Goal: Check status: Check status

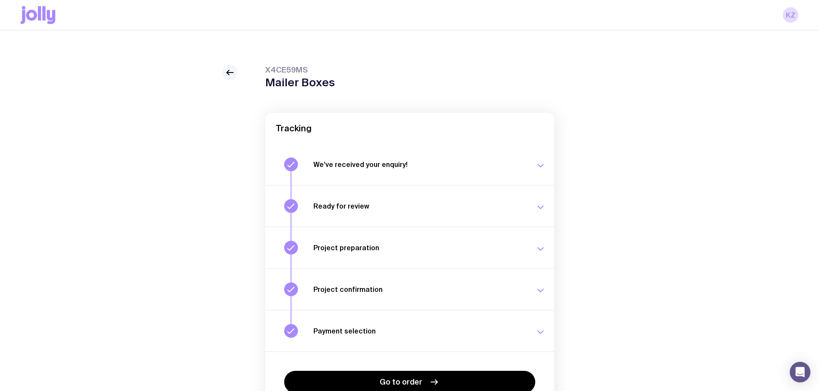
click at [227, 66] on link at bounding box center [229, 72] width 15 height 15
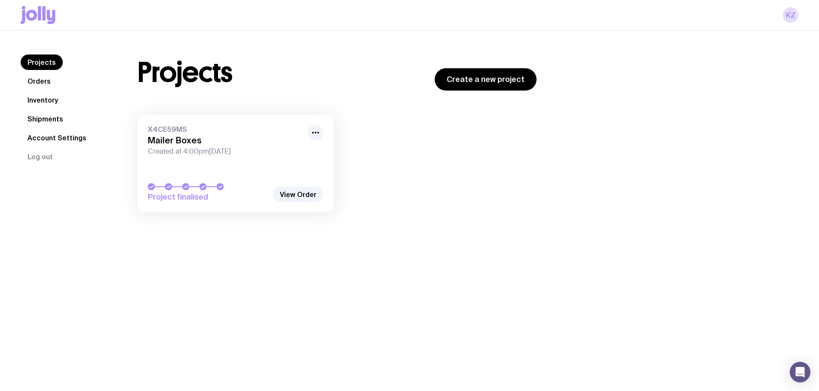
click at [48, 130] on nav "Projects Orders Inventory Shipments Account Settings Log out" at bounding box center [69, 110] width 96 height 110
click at [49, 123] on link "Shipments" at bounding box center [45, 118] width 49 height 15
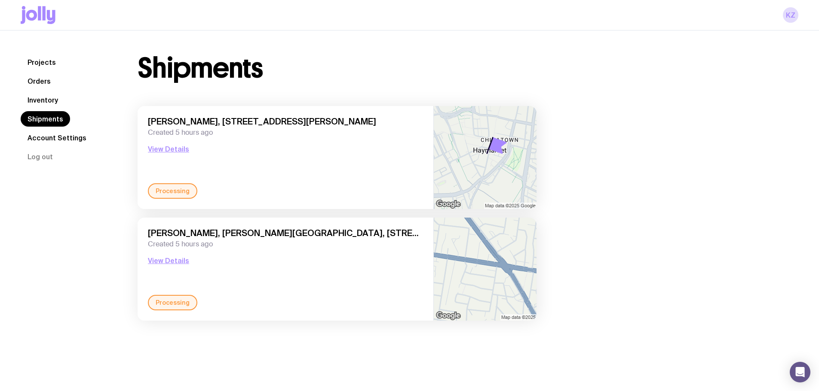
click at [312, 157] on div "[PERSON_NAME], HealthScreen Level 1, [STREET_ADDRESS][PERSON_NAME] Created 5 ho…" at bounding box center [285, 149] width 275 height 67
click at [168, 149] on button "View Details" at bounding box center [168, 149] width 41 height 10
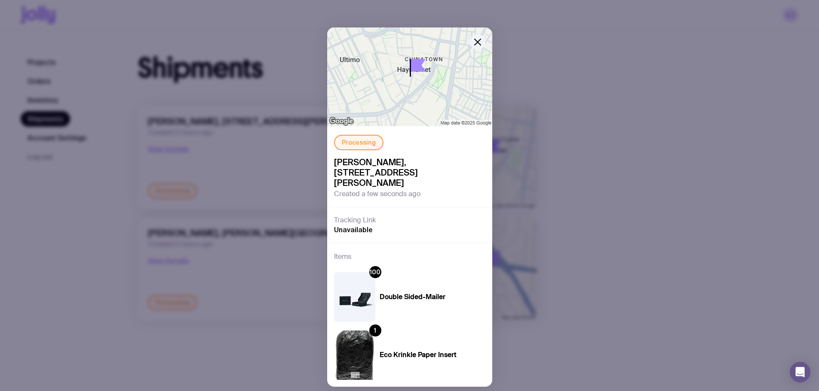
click at [581, 125] on div "Processing [PERSON_NAME], HealthScreen Level 1, [STREET_ADDRESS][PERSON_NAME] C…" at bounding box center [409, 195] width 819 height 391
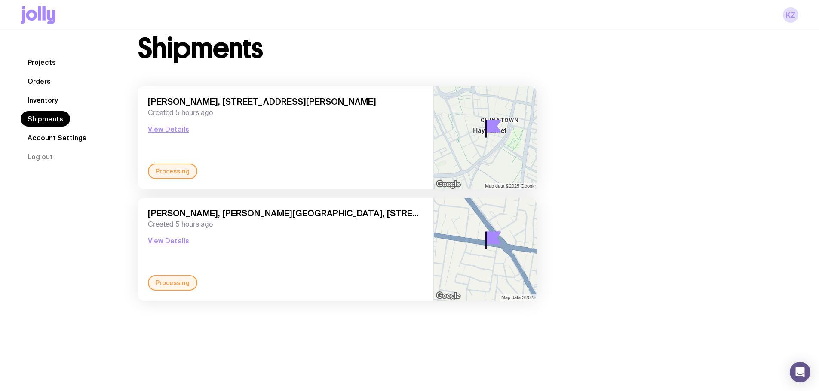
scroll to position [31, 0]
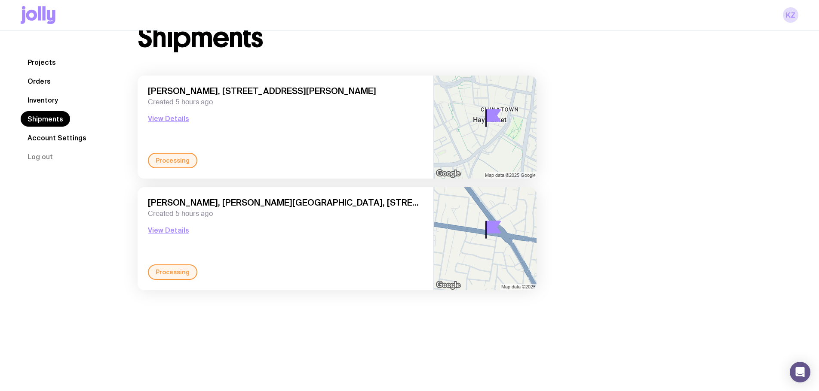
click at [378, 256] on div "[PERSON_NAME], [PERSON_NAME][GEOGRAPHIC_DATA], [STREET_ADDRESS] Created 5 hours…" at bounding box center [285, 231] width 275 height 67
click at [249, 216] on span "Created 5 hours ago" at bounding box center [285, 214] width 275 height 9
drag, startPoint x: 331, startPoint y: 207, endPoint x: 387, endPoint y: 207, distance: 55.9
click at [334, 207] on span "[PERSON_NAME], [PERSON_NAME][GEOGRAPHIC_DATA], [STREET_ADDRESS]" at bounding box center [285, 203] width 275 height 10
click at [150, 227] on button "View Details" at bounding box center [168, 230] width 41 height 10
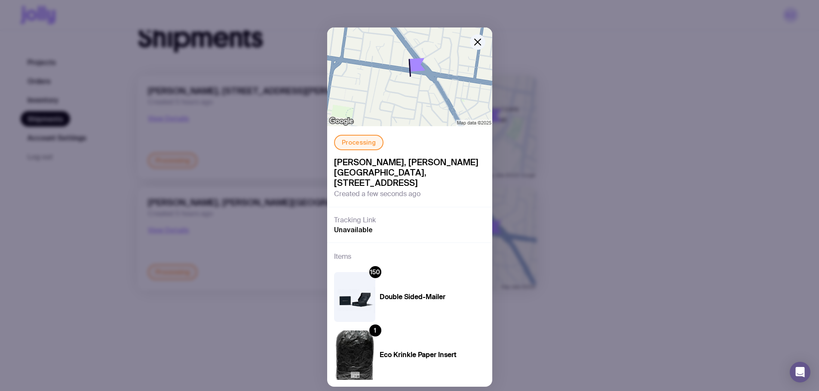
scroll to position [23, 0]
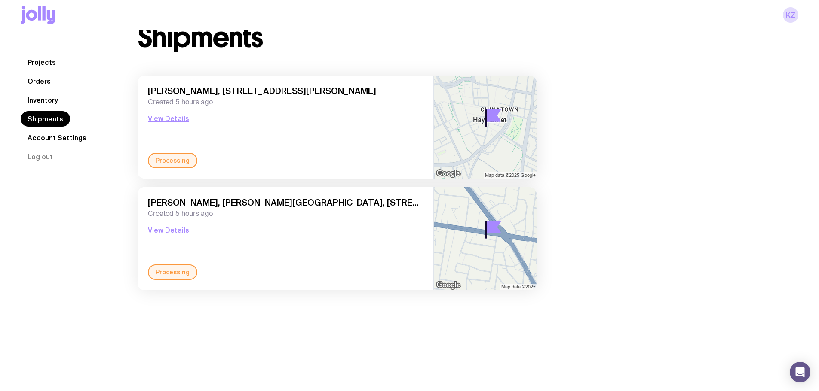
click at [636, 232] on div "Shipments [PERSON_NAME], HealthScreen Level 1, [STREET_ADDRESS][PERSON_NAME] Cr…" at bounding box center [457, 161] width 681 height 275
